Goal: Task Accomplishment & Management: Manage account settings

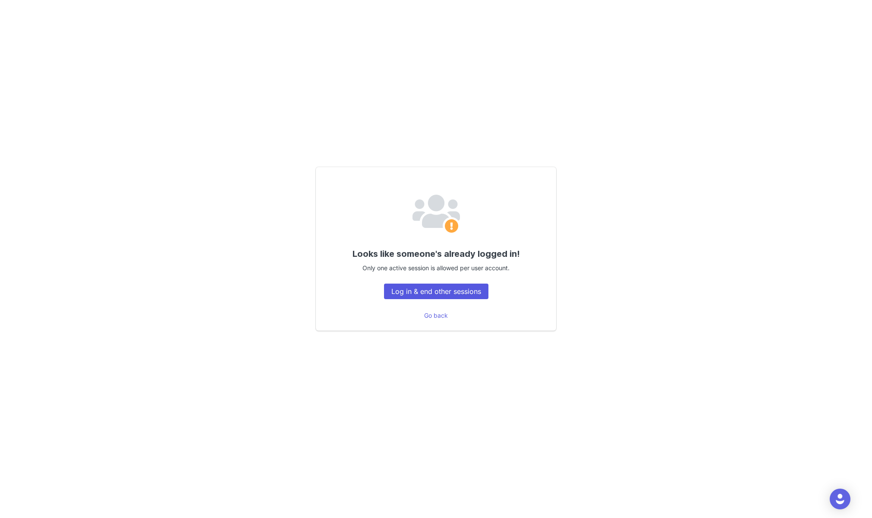
click at [402, 288] on button "Log in & end other sessions" at bounding box center [436, 292] width 104 height 16
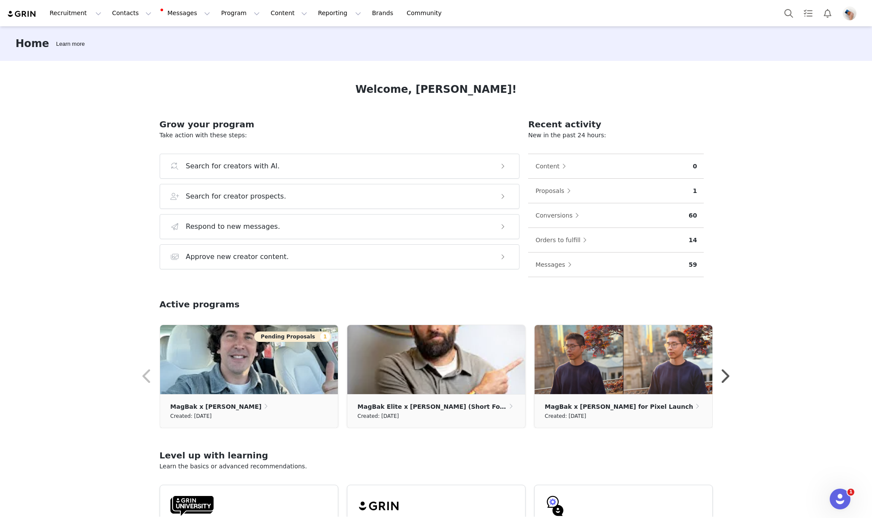
click at [852, 20] on div at bounding box center [823, 12] width 86 height 19
click at [852, 10] on img "Profile" at bounding box center [850, 13] width 14 height 14
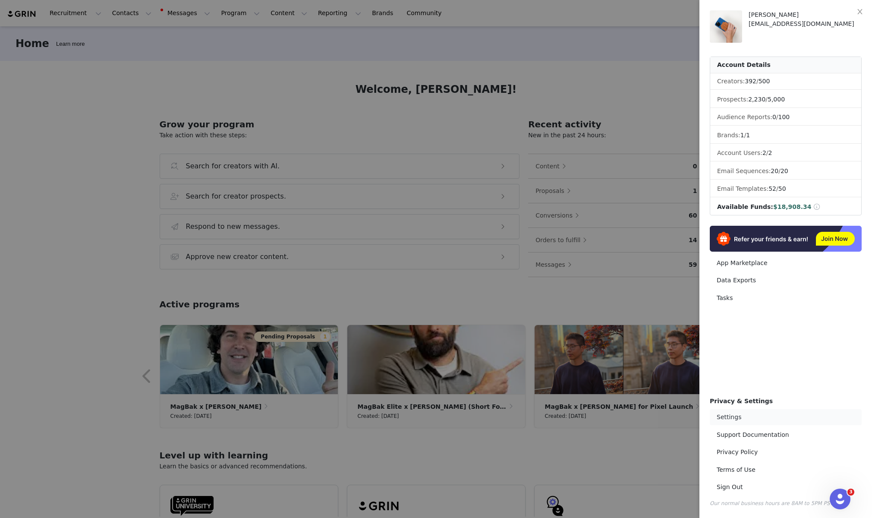
click at [735, 420] on link "Settings" at bounding box center [786, 417] width 152 height 16
select select "America/Los_Angeles"
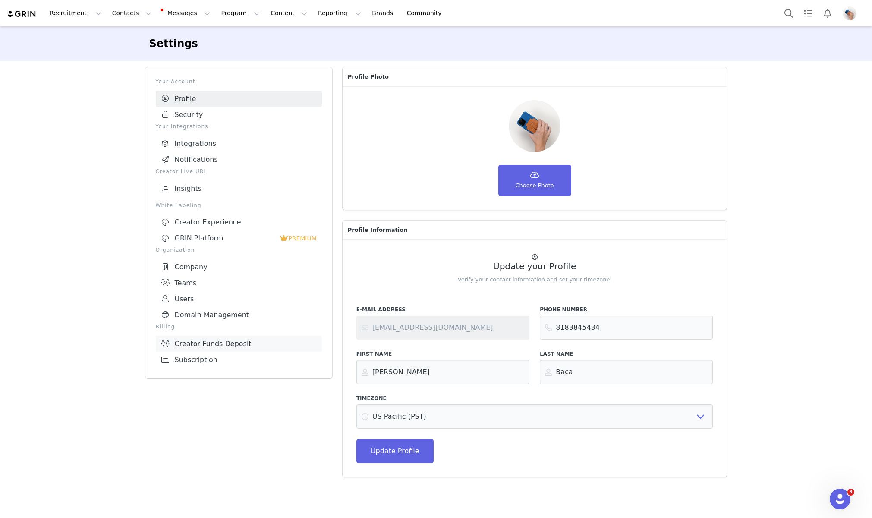
click at [194, 343] on link "Creator Funds Deposit" at bounding box center [239, 344] width 166 height 16
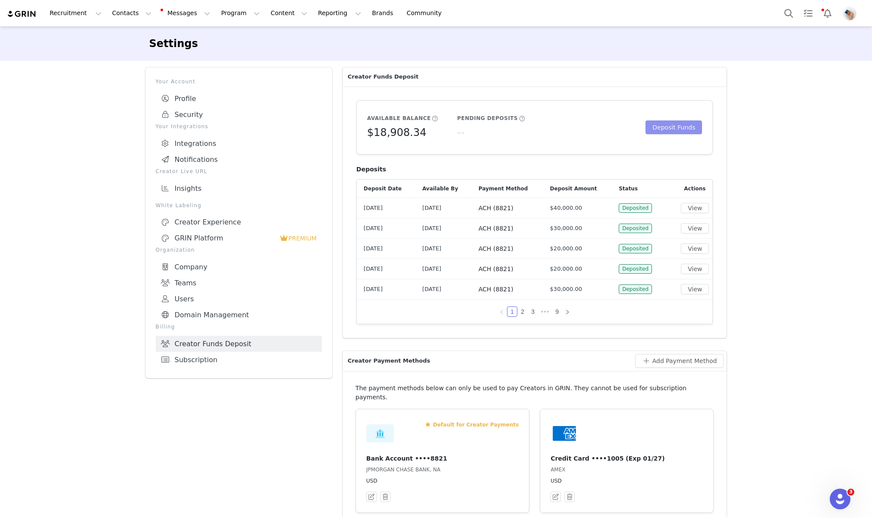
click at [688, 124] on button "Deposit Funds" at bounding box center [674, 127] width 57 height 14
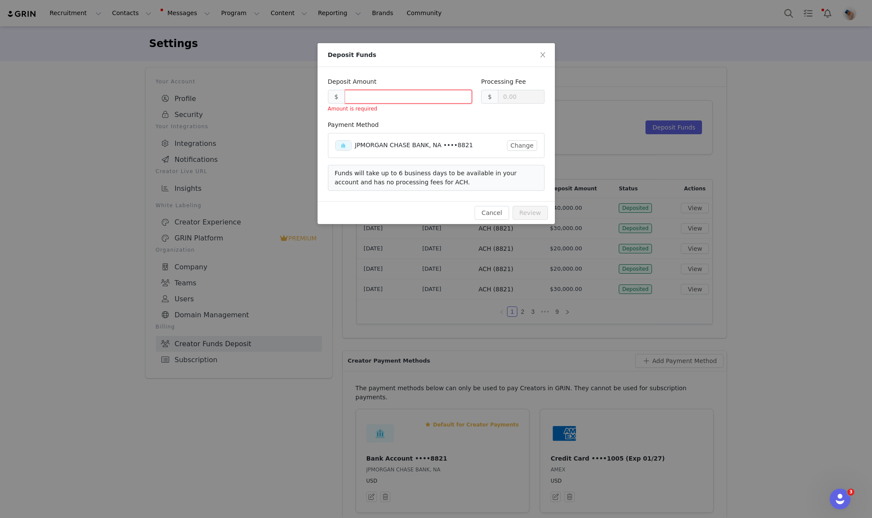
click at [404, 100] on input at bounding box center [408, 96] width 127 height 13
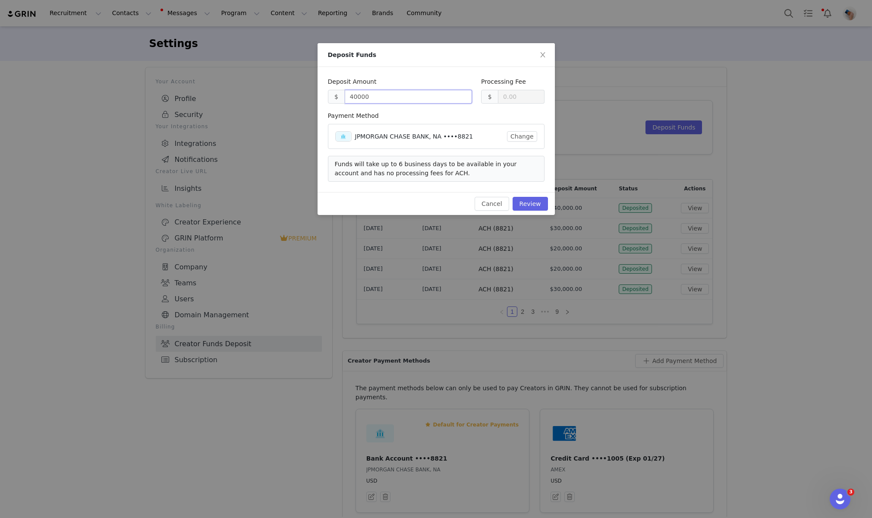
type input "40000.00"
click at [433, 119] on div "Payment Method" at bounding box center [436, 117] width 217 height 13
click at [542, 204] on button "Review" at bounding box center [530, 204] width 35 height 14
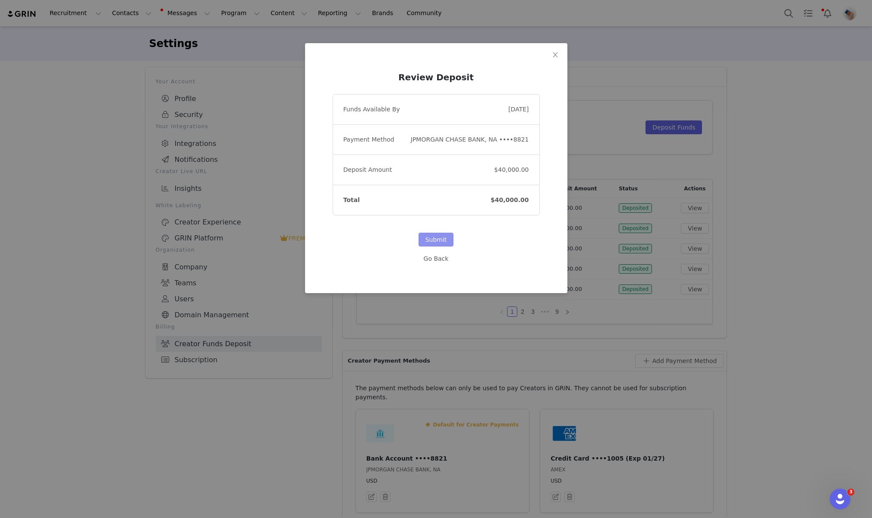
click at [441, 242] on button "Submit" at bounding box center [436, 240] width 35 height 14
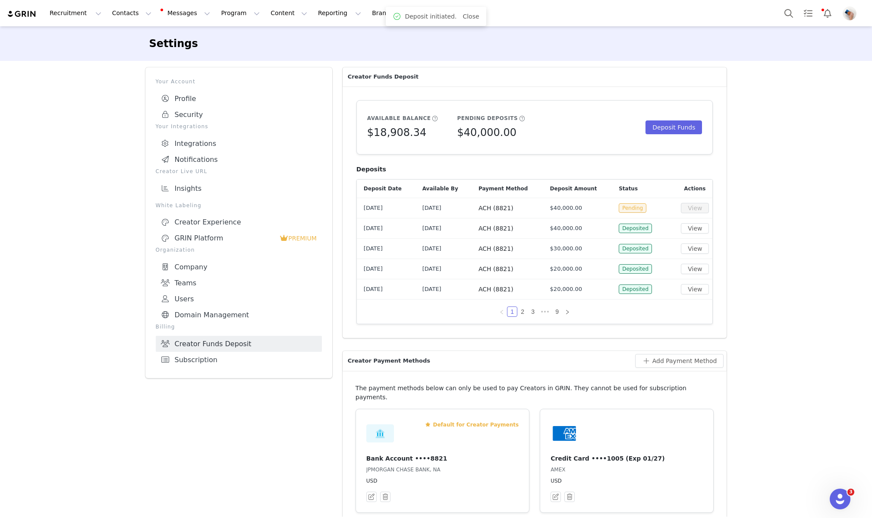
click at [771, 167] on div "Settings Your Account Profile Security Your Integrations Integrations Notificat…" at bounding box center [436, 350] width 872 height 649
